Goal: Information Seeking & Learning: Learn about a topic

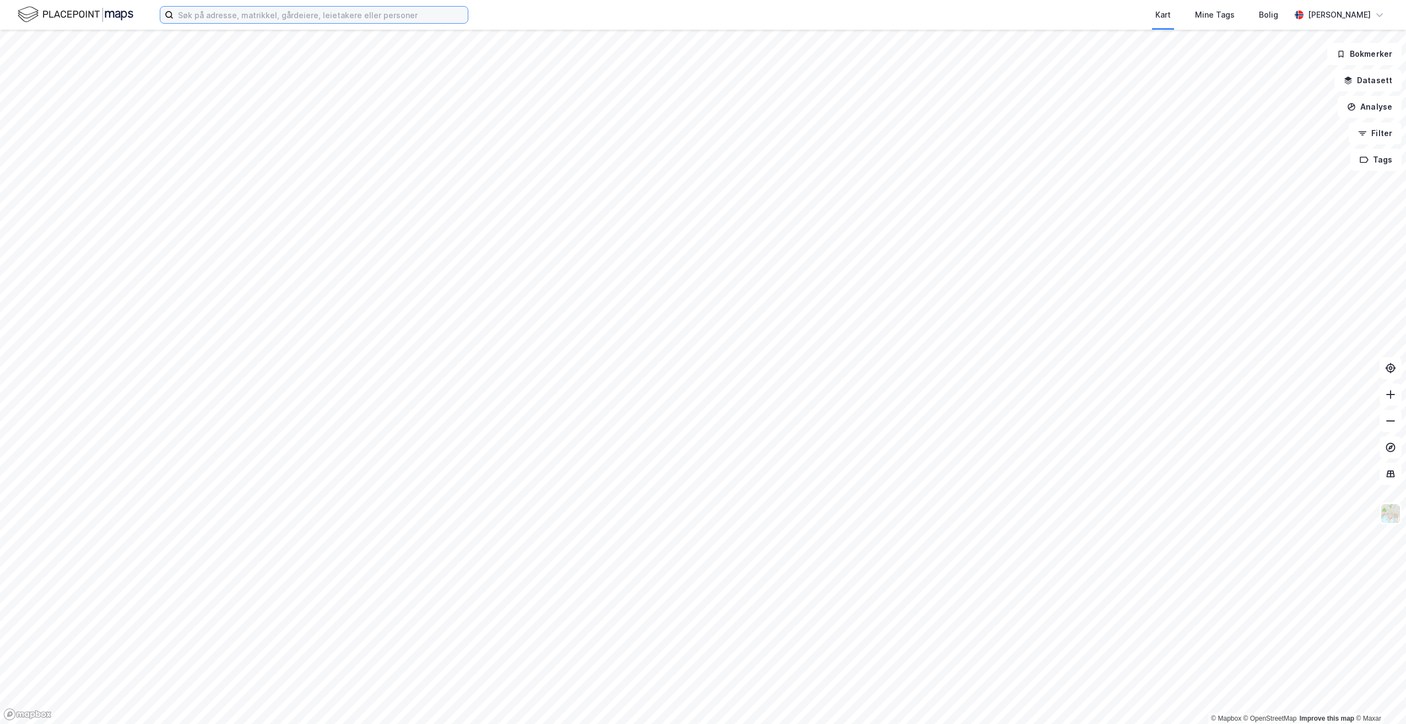
click at [239, 9] on input at bounding box center [321, 15] width 294 height 17
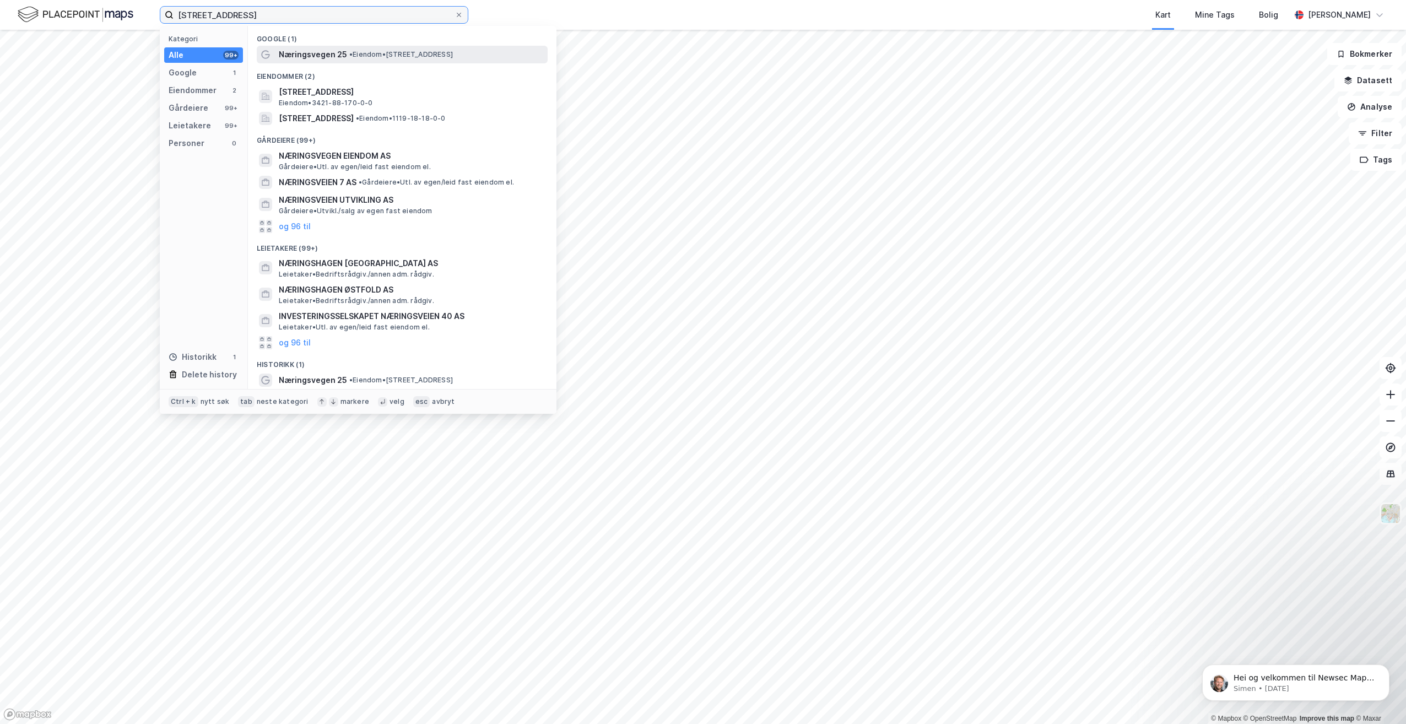
type input "[STREET_ADDRESS]"
click at [361, 53] on span "• Eiendom • [STREET_ADDRESS]" at bounding box center [401, 54] width 104 height 9
